Goal: Information Seeking & Learning: Learn about a topic

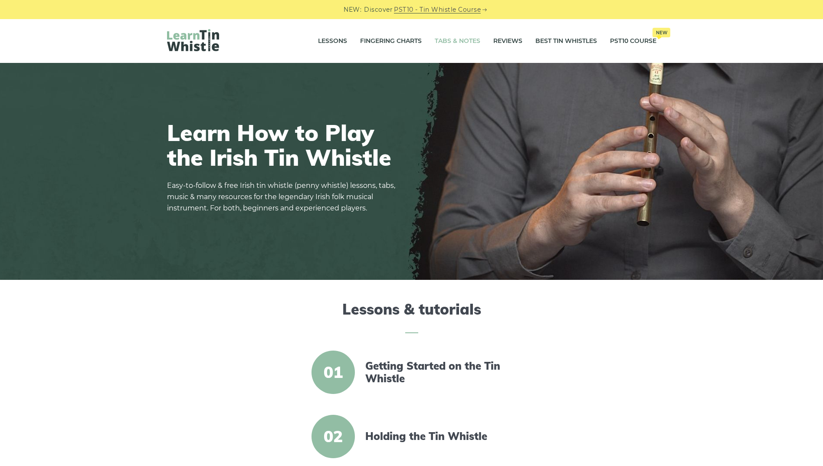
click at [449, 37] on link "Tabs & Notes" at bounding box center [458, 41] width 46 height 22
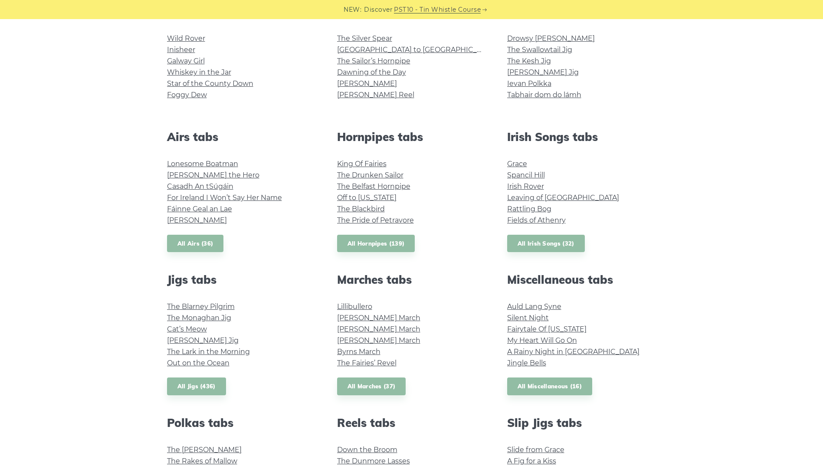
scroll to position [304, 0]
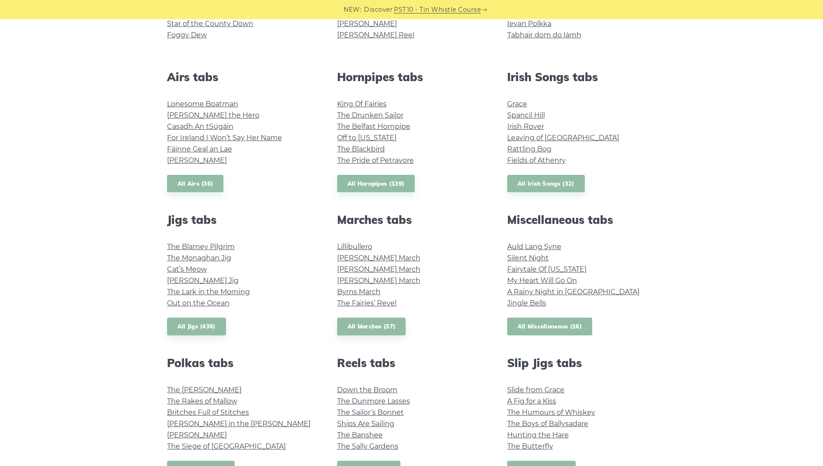
click at [543, 324] on link "All Miscellaneous (16)" at bounding box center [549, 327] width 85 height 18
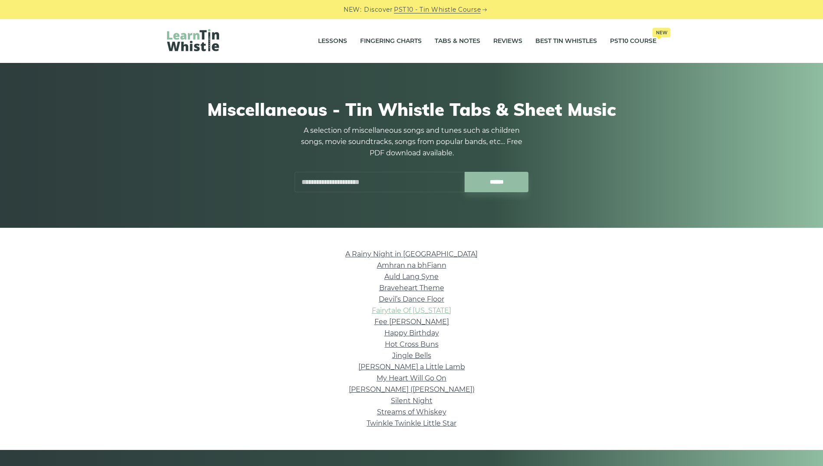
click at [414, 310] on link "Fairytale Of [US_STATE]" at bounding box center [411, 310] width 79 height 8
click at [426, 276] on link "Auld Lang Syne" at bounding box center [411, 276] width 54 height 8
click at [413, 332] on link "Happy Birthday" at bounding box center [411, 333] width 55 height 8
click at [408, 317] on li "Fee [PERSON_NAME]" at bounding box center [411, 321] width 489 height 11
click at [411, 319] on link "Fee Ra Huri" at bounding box center [411, 322] width 75 height 8
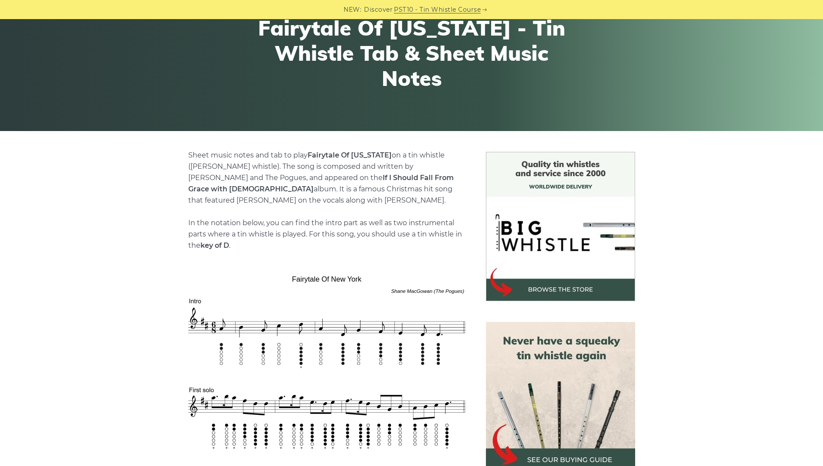
scroll to position [174, 0]
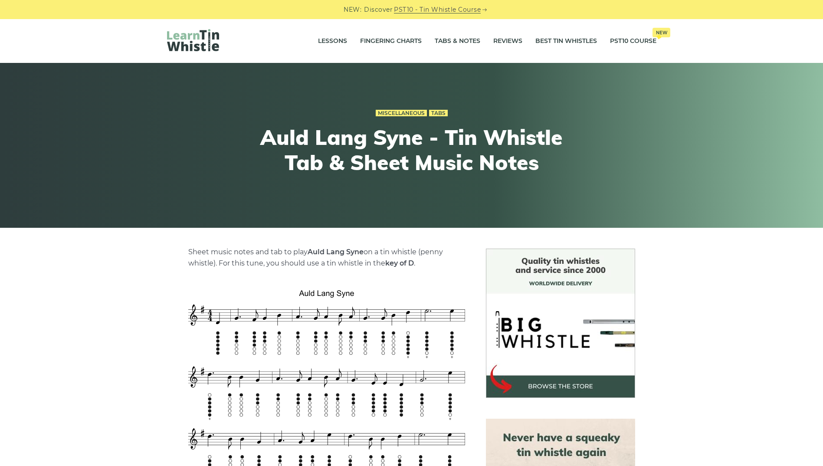
scroll to position [174, 0]
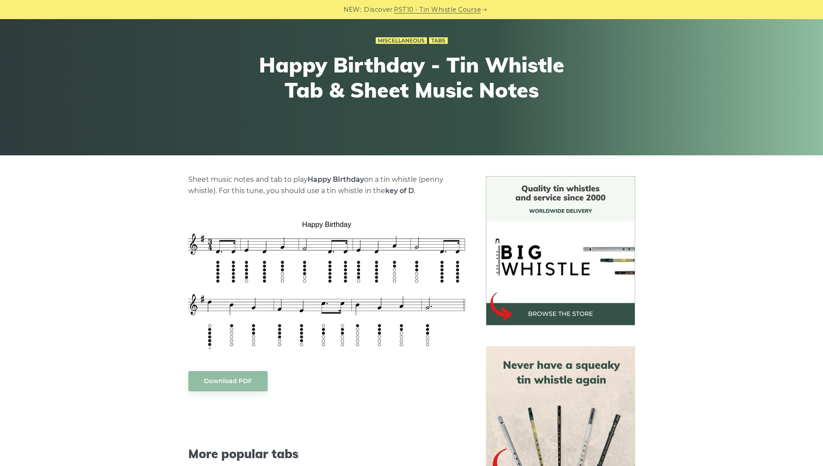
scroll to position [87, 0]
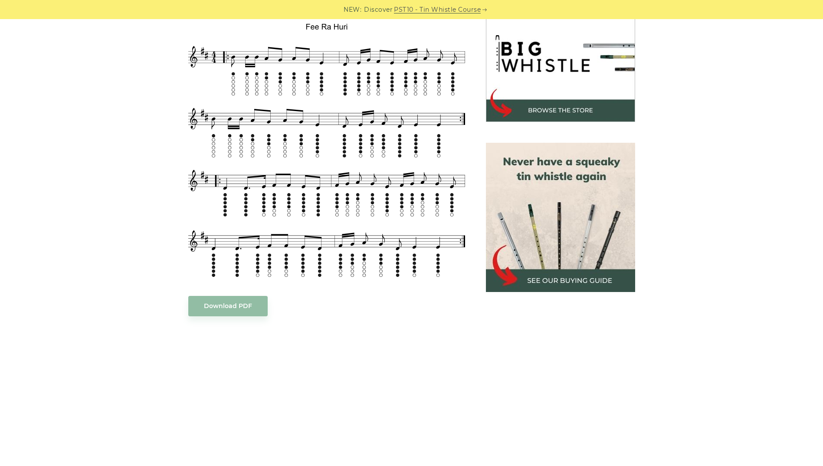
scroll to position [217, 0]
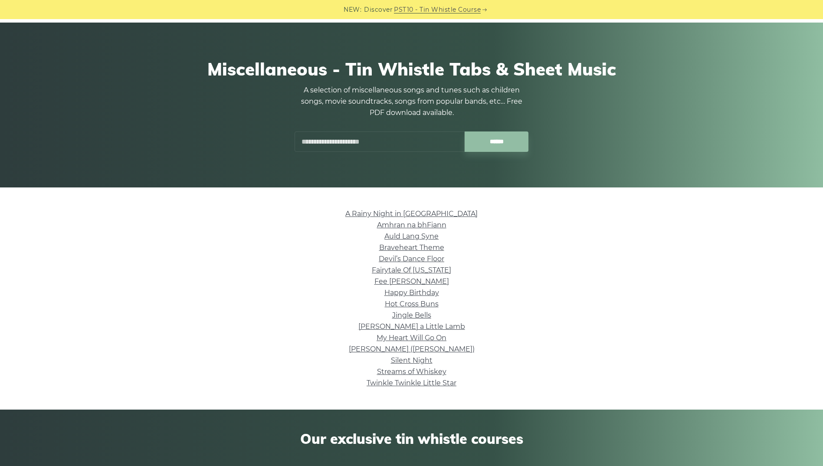
scroll to position [87, 0]
